Goal: Transaction & Acquisition: Subscribe to service/newsletter

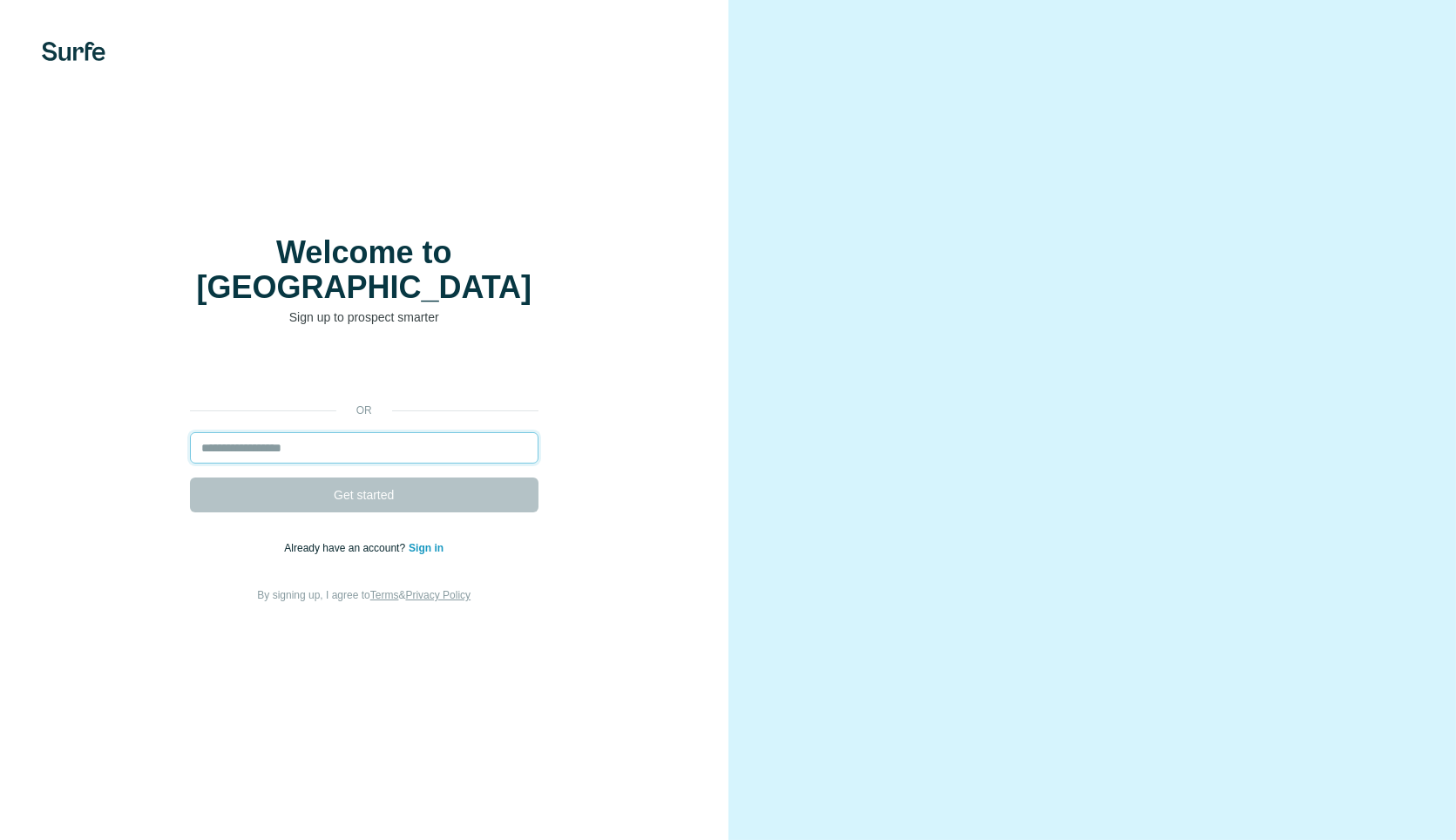
click at [262, 436] on input "email" at bounding box center [364, 448] width 349 height 32
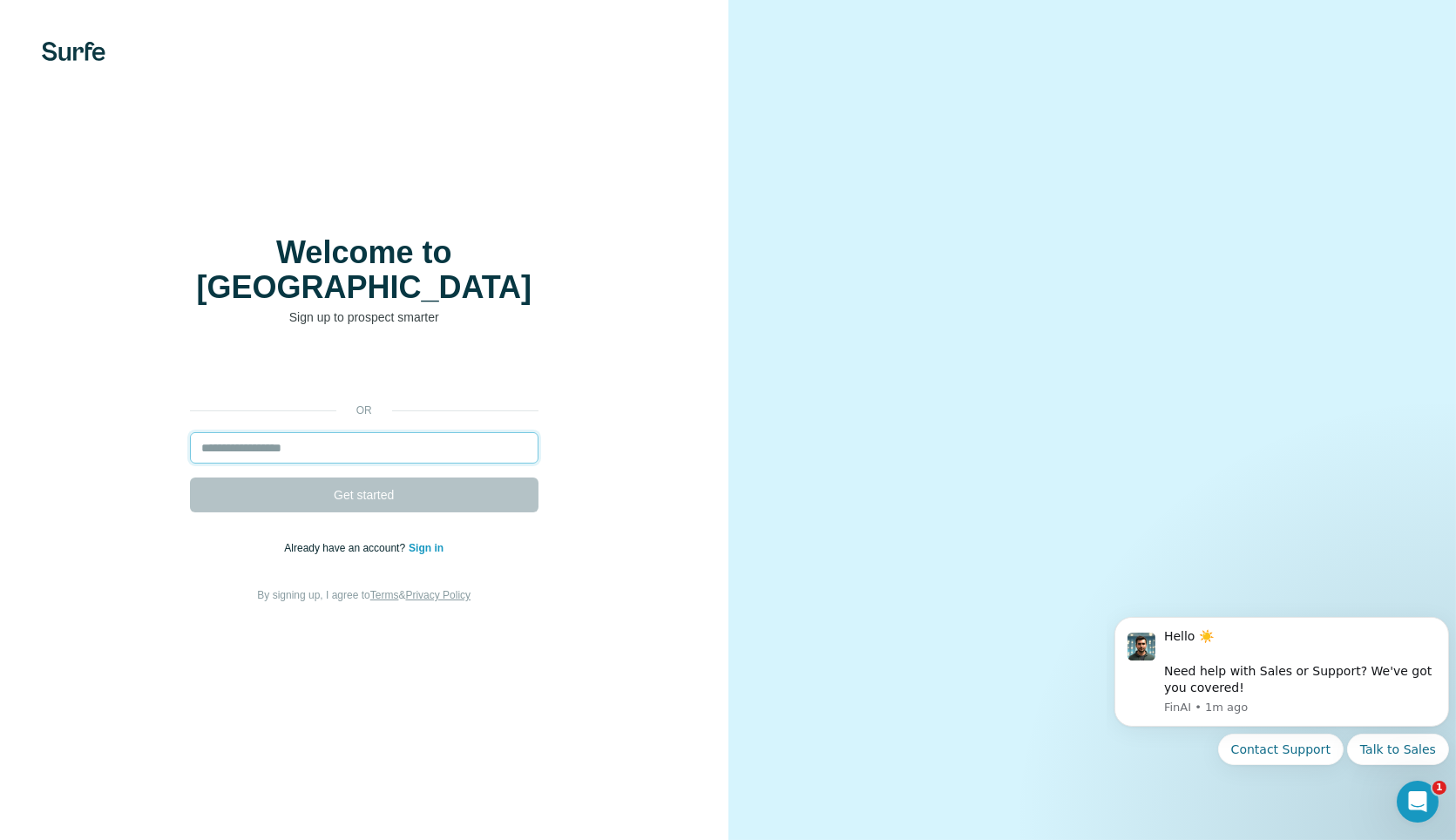
type input "**********"
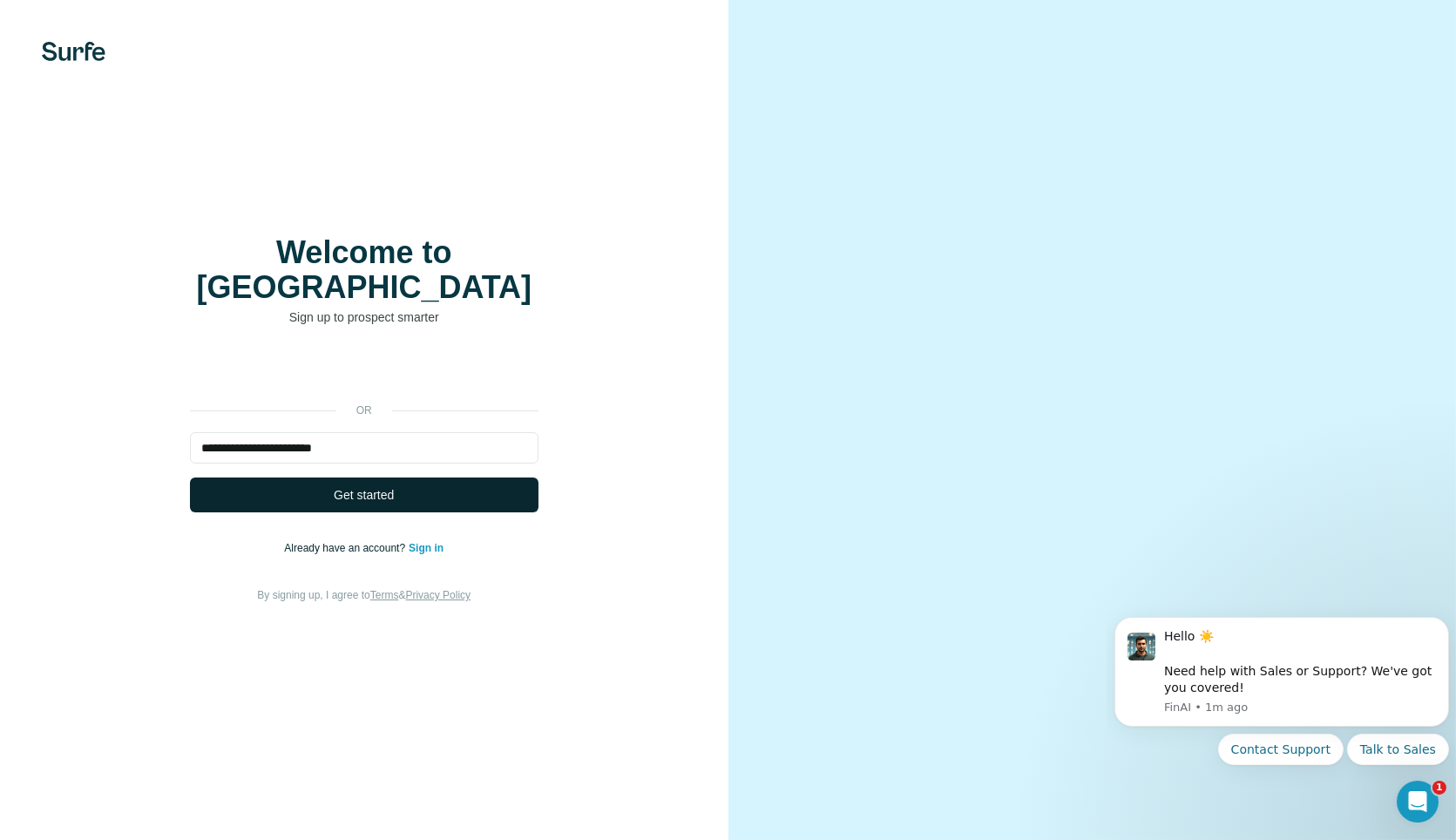
click at [326, 478] on button "Get started" at bounding box center [364, 495] width 349 height 35
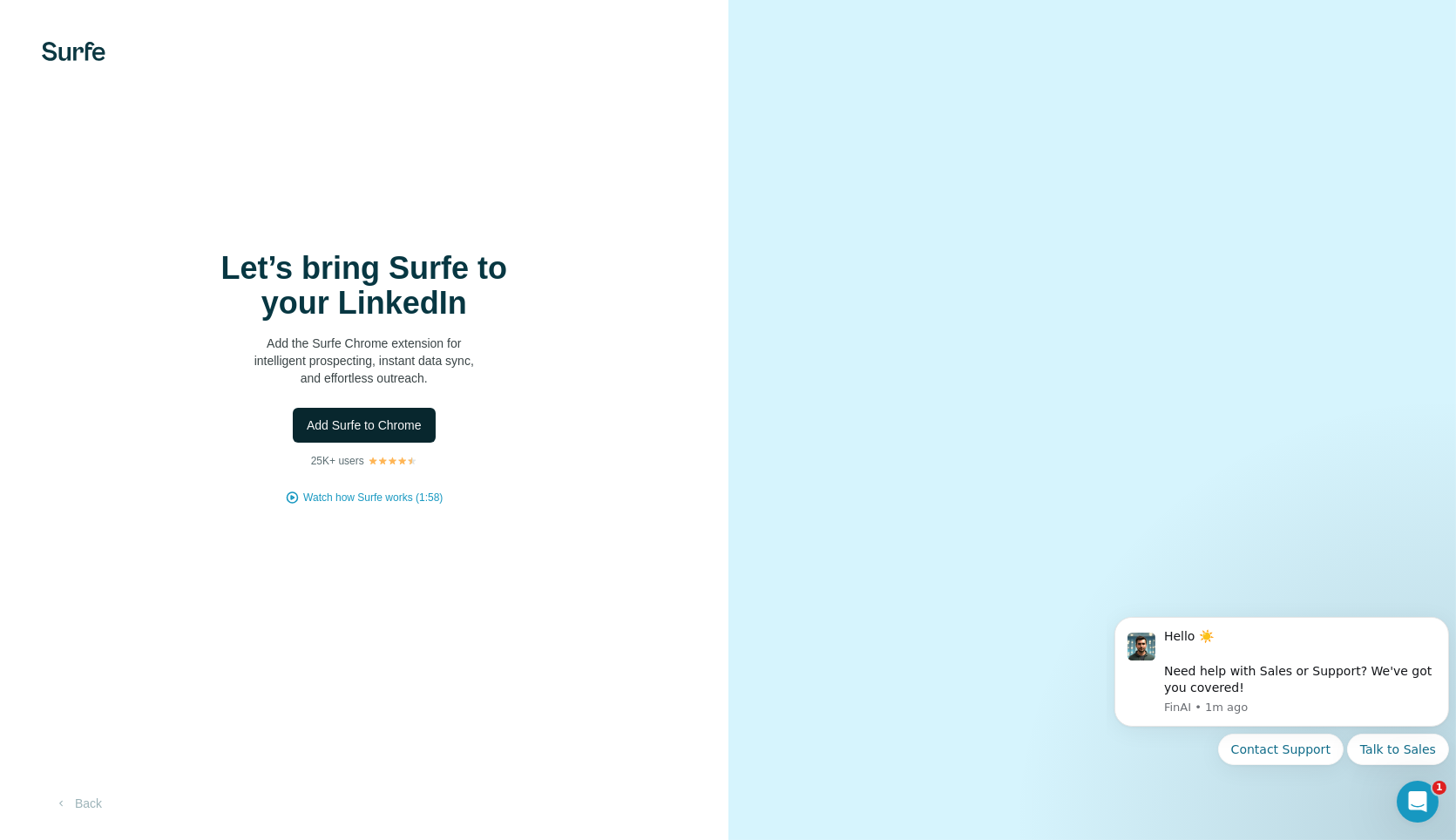
click at [351, 428] on span "Add Surfe to Chrome" at bounding box center [364, 424] width 115 height 17
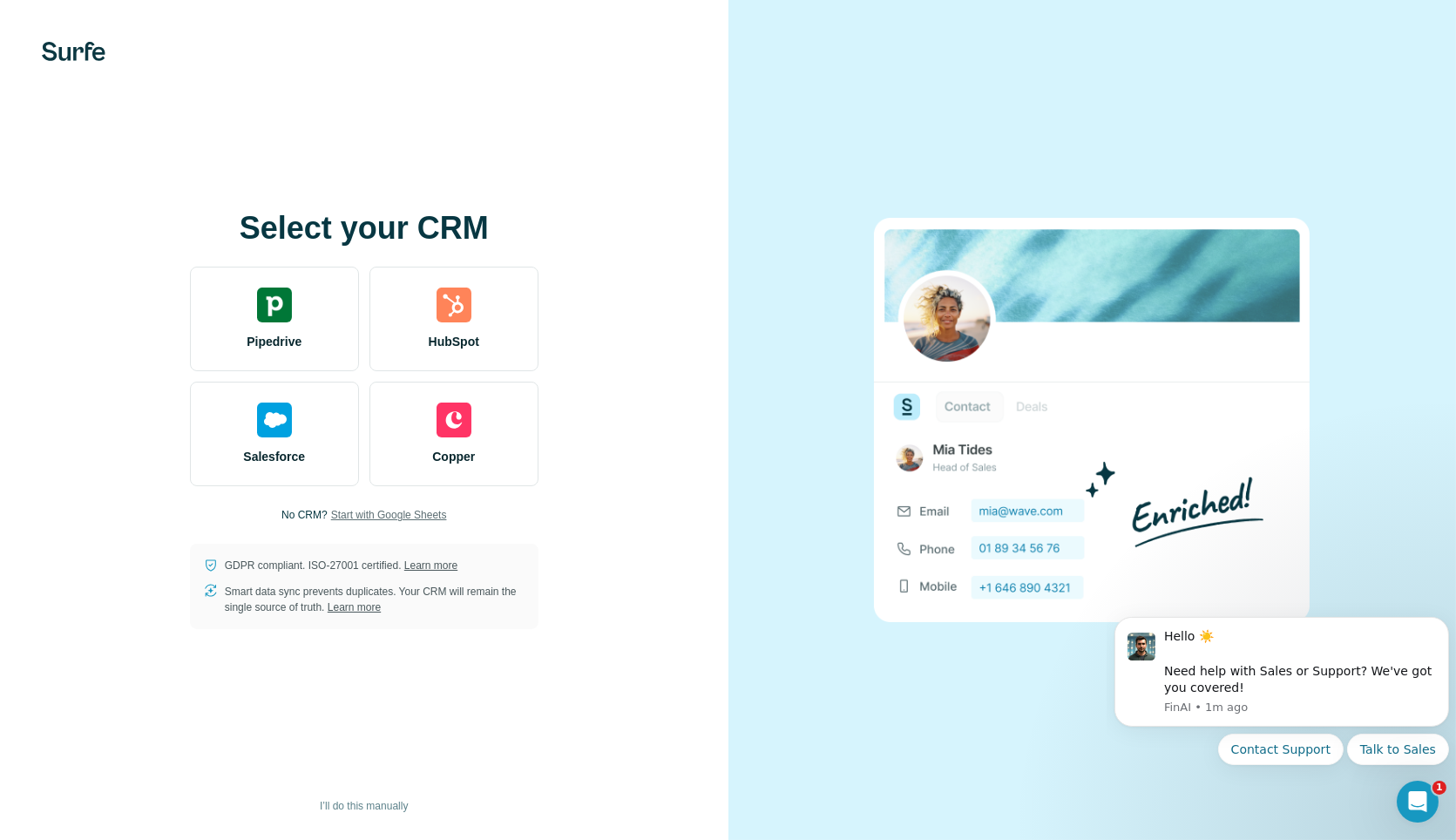
click at [351, 519] on span "Start with Google Sheets" at bounding box center [389, 514] width 116 height 15
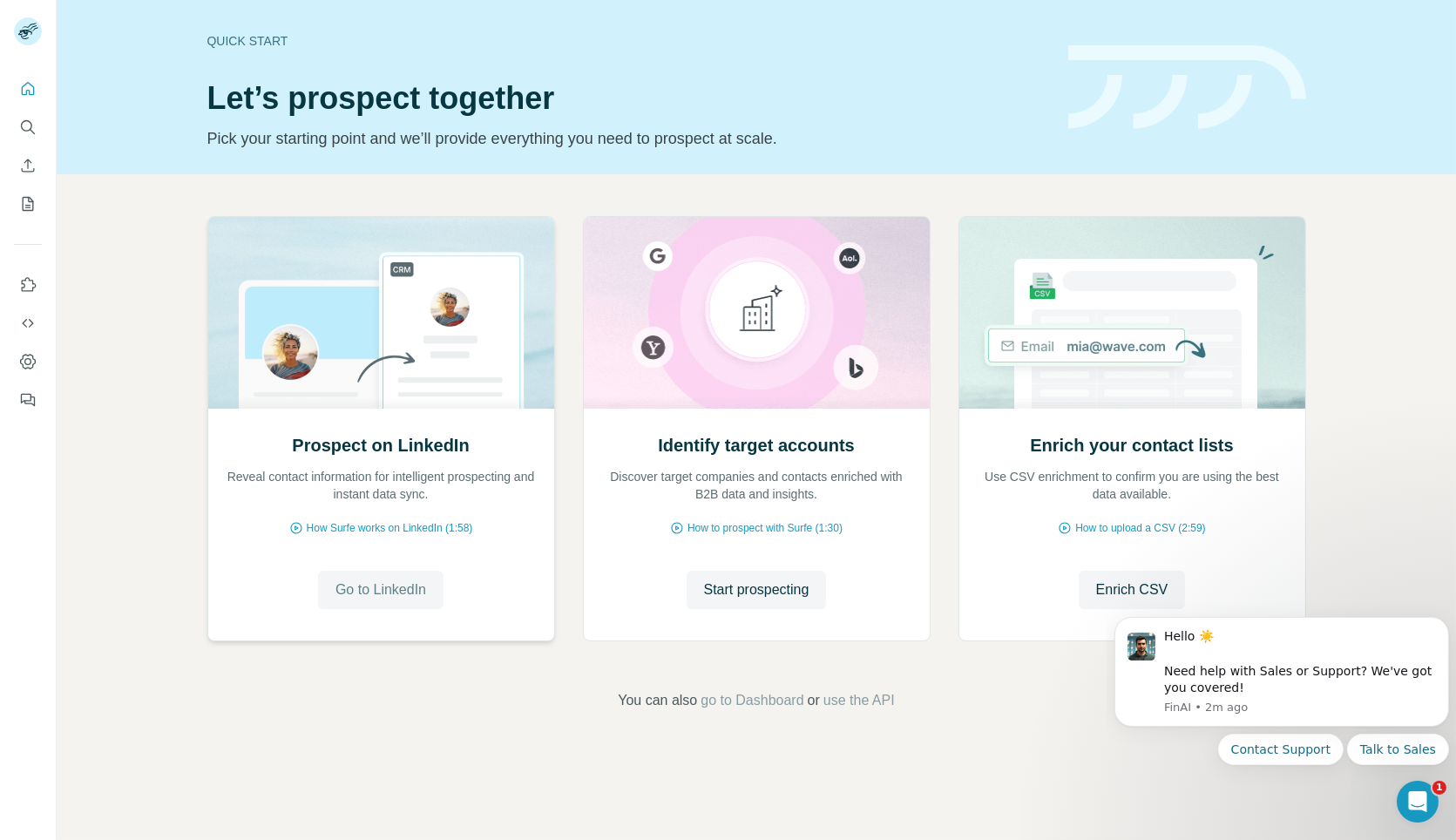
click at [395, 587] on span "Go to LinkedIn" at bounding box center [381, 589] width 91 height 21
click at [411, 530] on span "How Surfe works on LinkedIn (1:58)" at bounding box center [390, 528] width 166 height 15
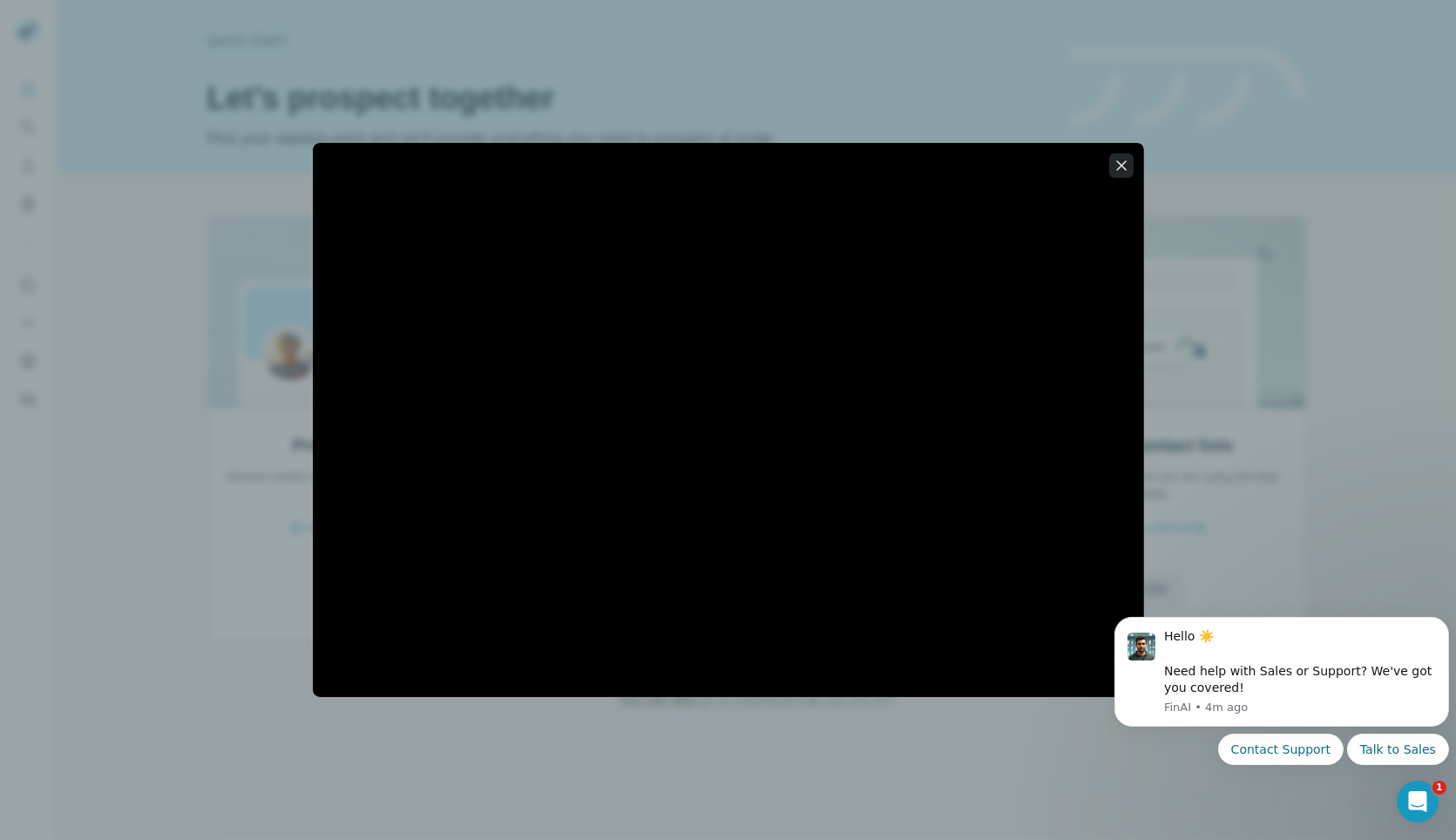
click at [1119, 166] on icon "button" at bounding box center [1121, 165] width 17 height 17
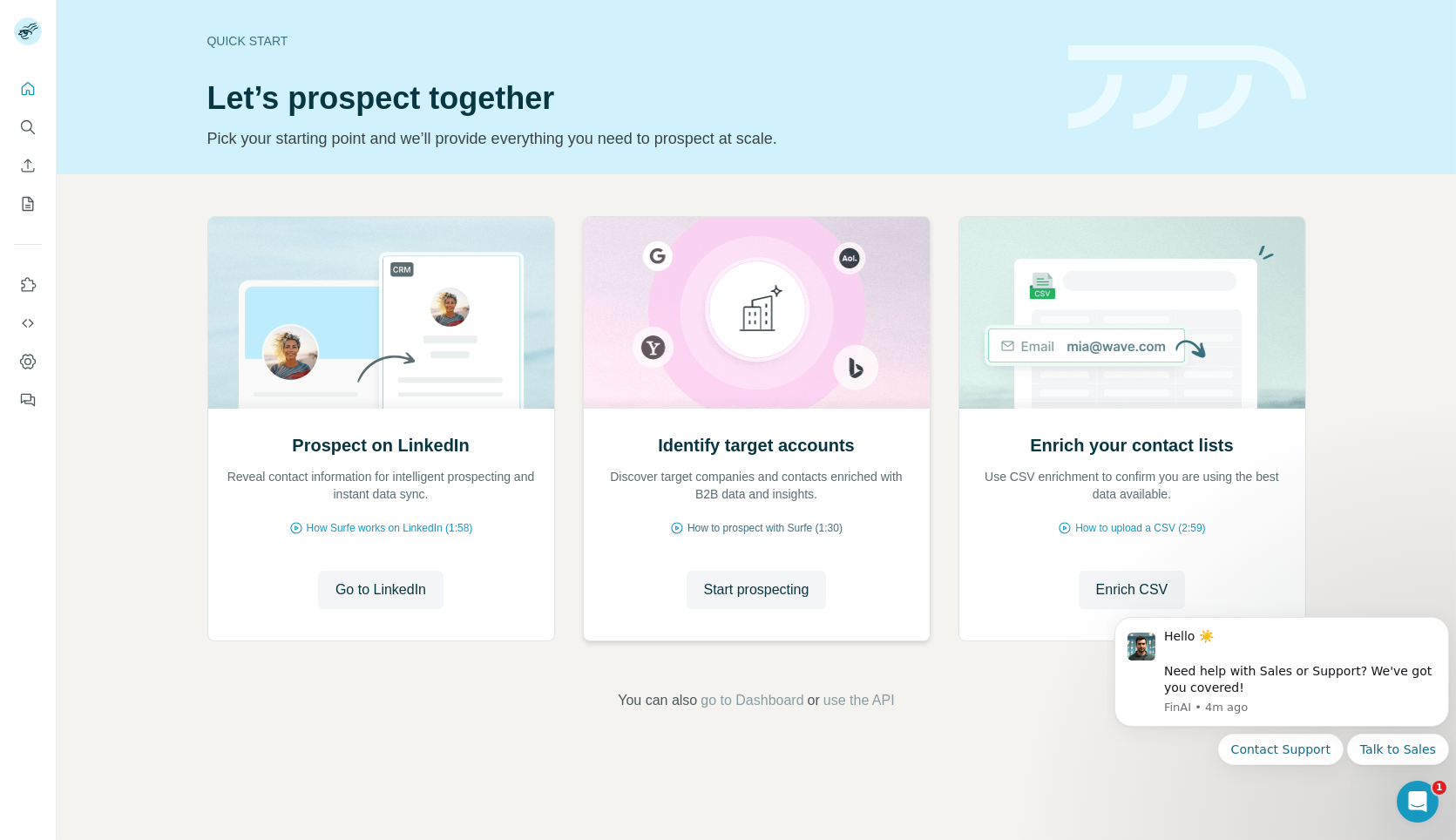
click at [760, 527] on span "How to prospect with Surfe (1:30)" at bounding box center [765, 528] width 155 height 15
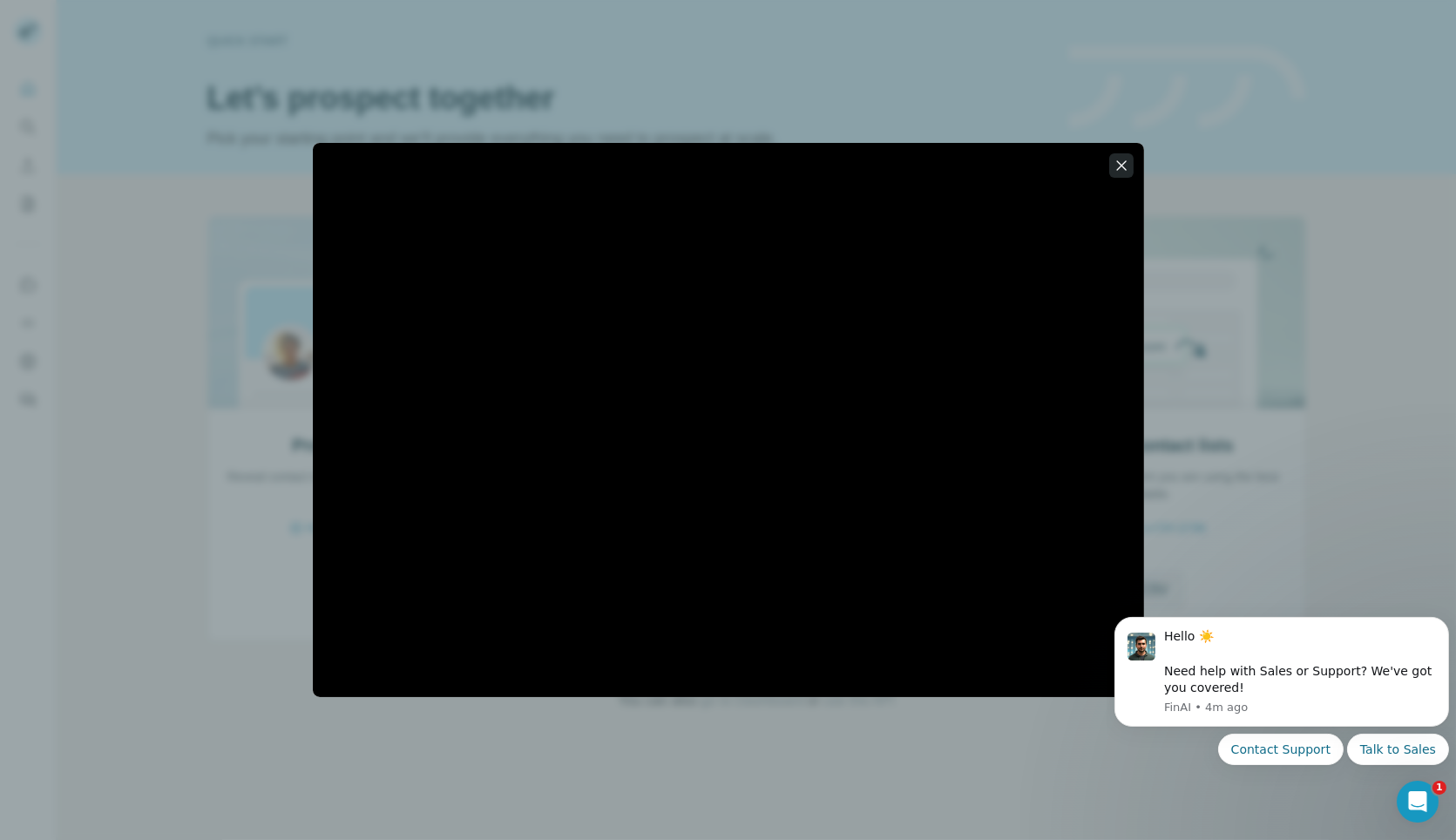
click at [1115, 160] on icon "button" at bounding box center [1121, 165] width 17 height 17
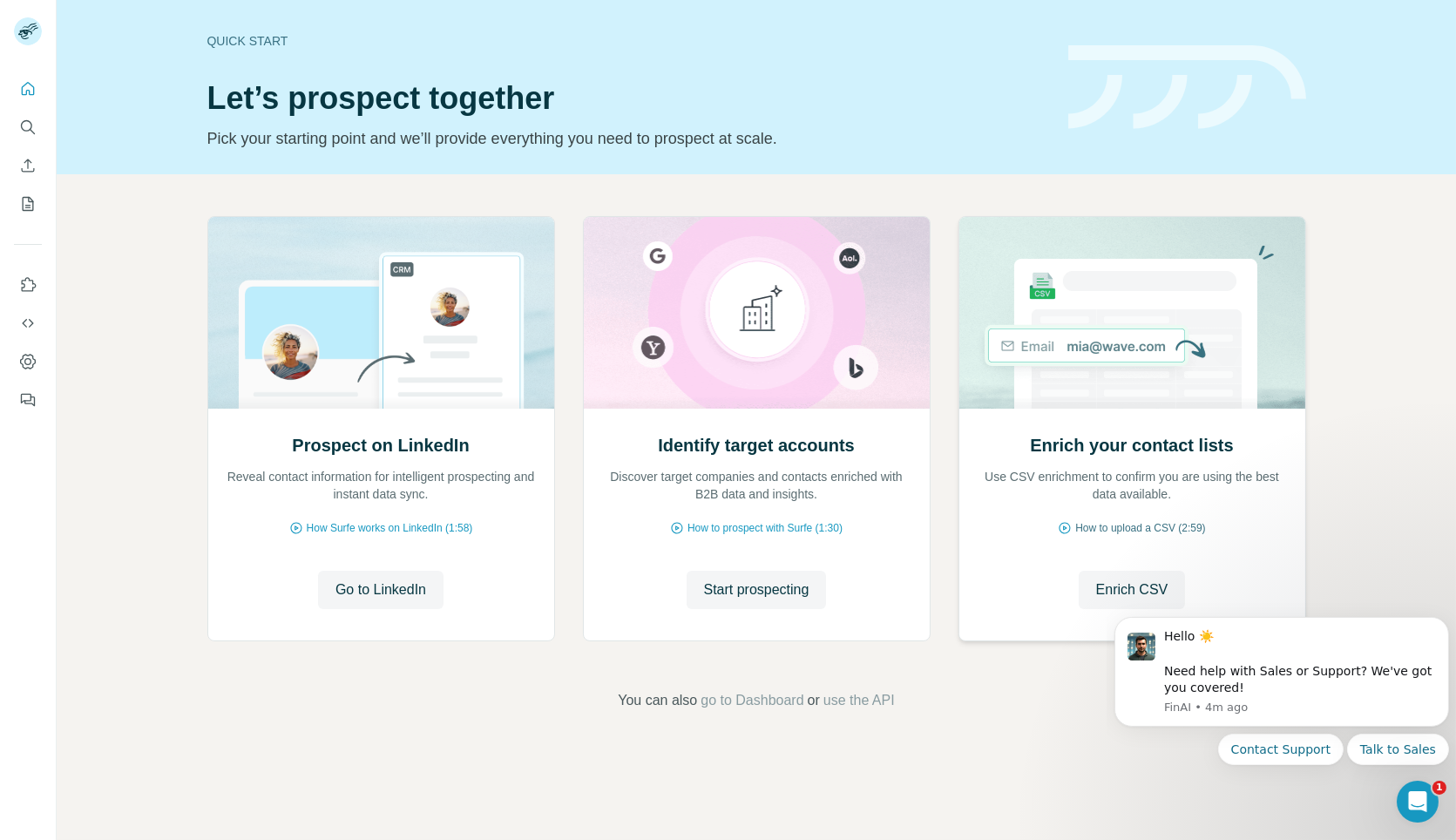
click at [1104, 529] on span "How to upload a CSV (2:59)" at bounding box center [1140, 528] width 130 height 15
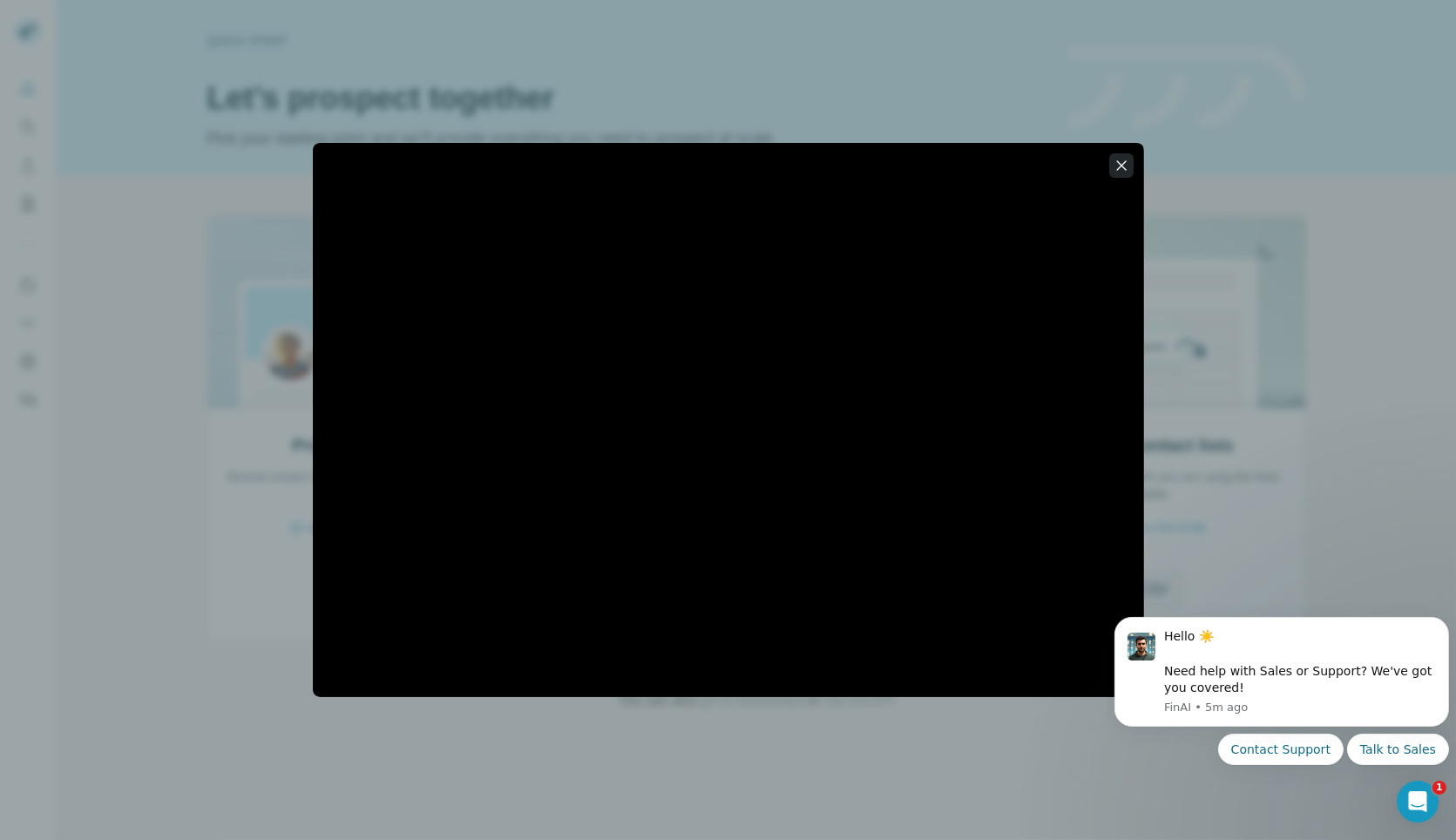
click at [1122, 158] on icon "button" at bounding box center [1121, 165] width 17 height 17
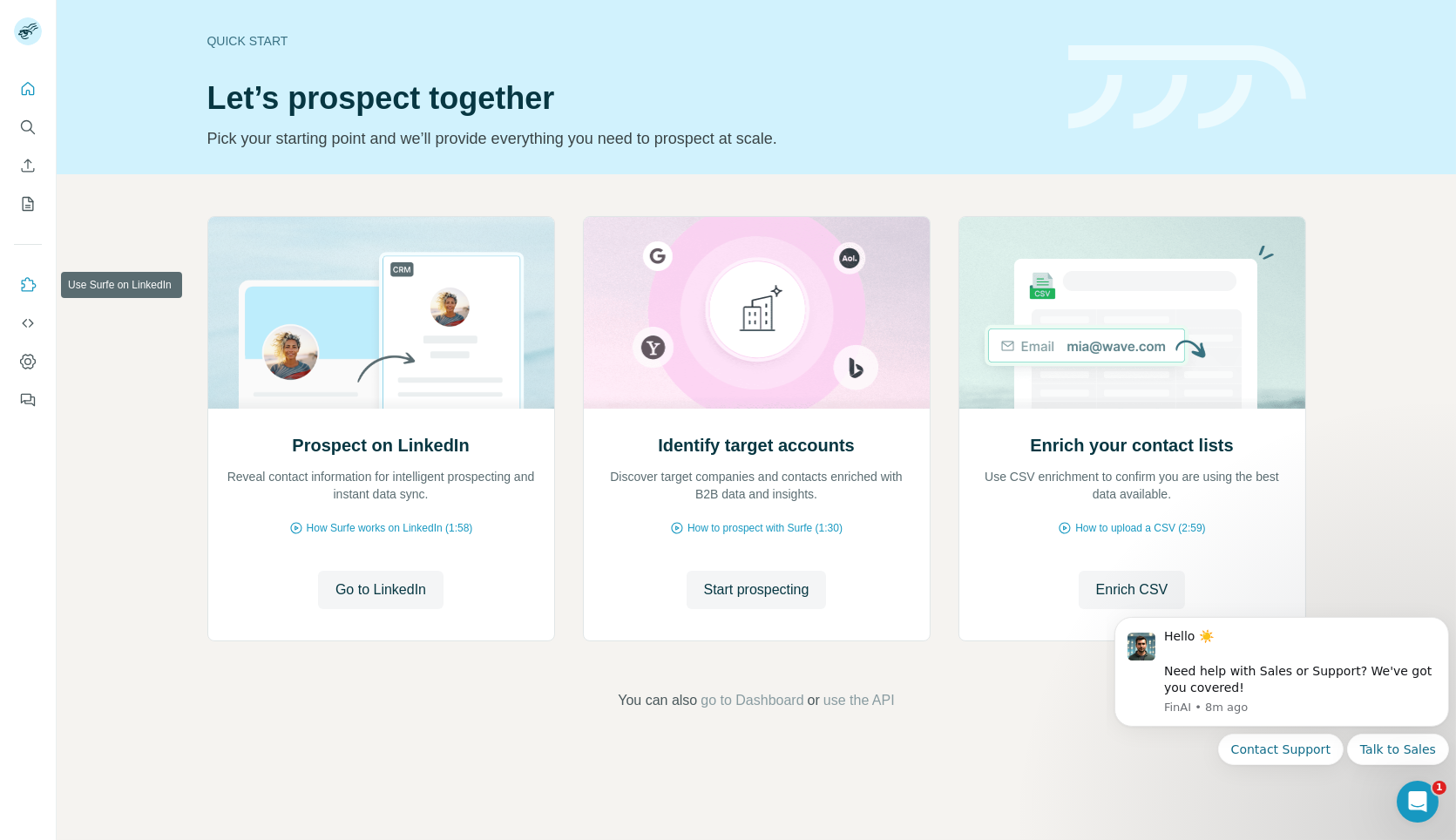
click at [29, 281] on icon "Use Surfe on LinkedIn" at bounding box center [27, 284] width 17 height 17
